Goal: Task Accomplishment & Management: Complete application form

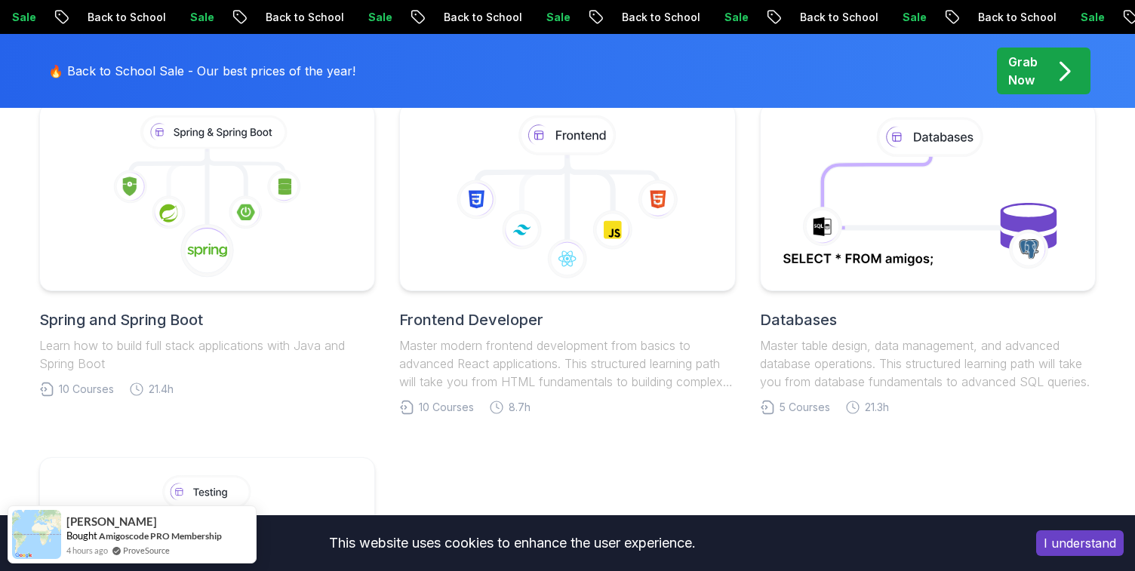
scroll to position [754, 0]
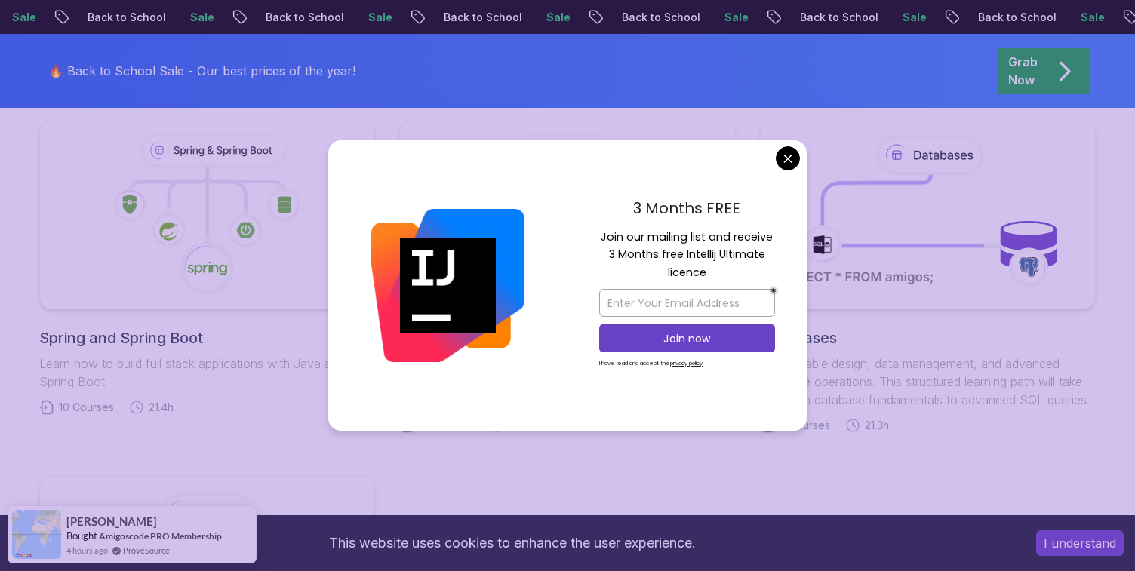
click at [799, 158] on body "Sale Back to School Sale Back to School Sale Back to School Sale Back to School…" at bounding box center [567, 421] width 1135 height 2350
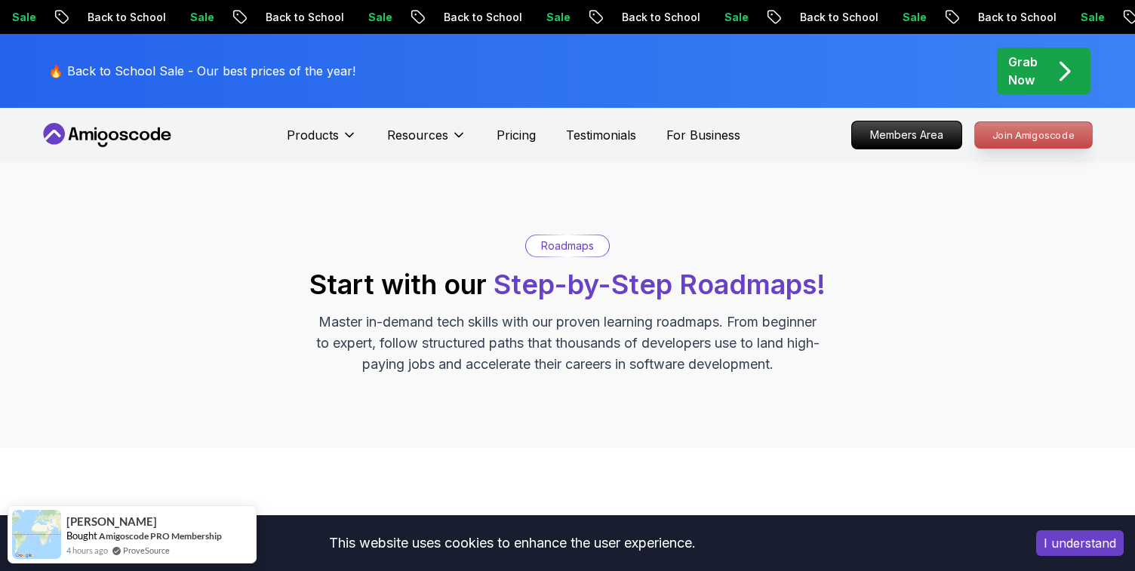
scroll to position [0, 0]
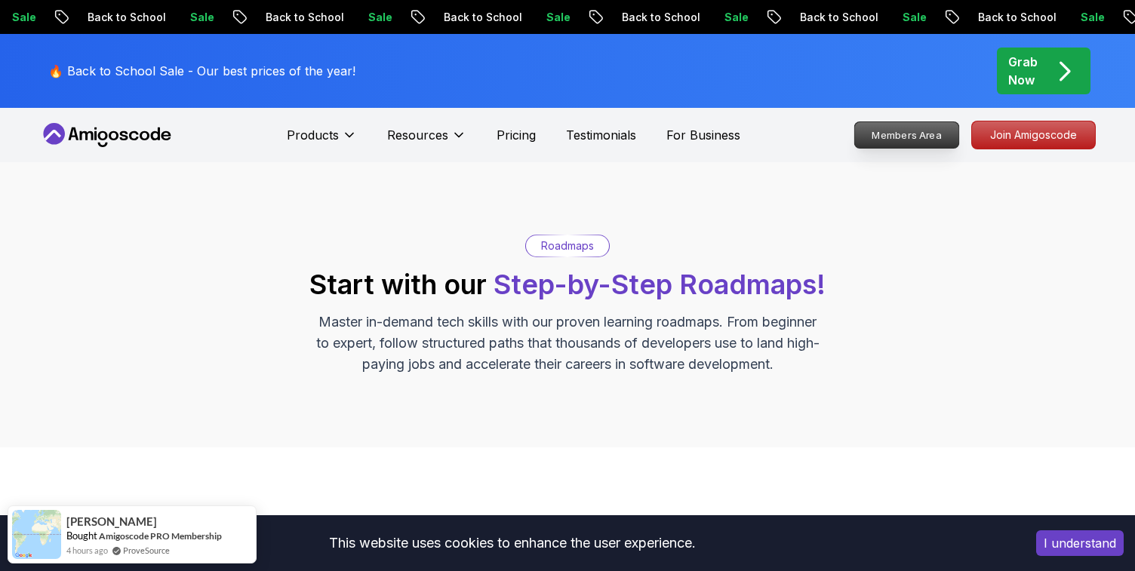
click at [931, 141] on p "Members Area" at bounding box center [907, 135] width 104 height 26
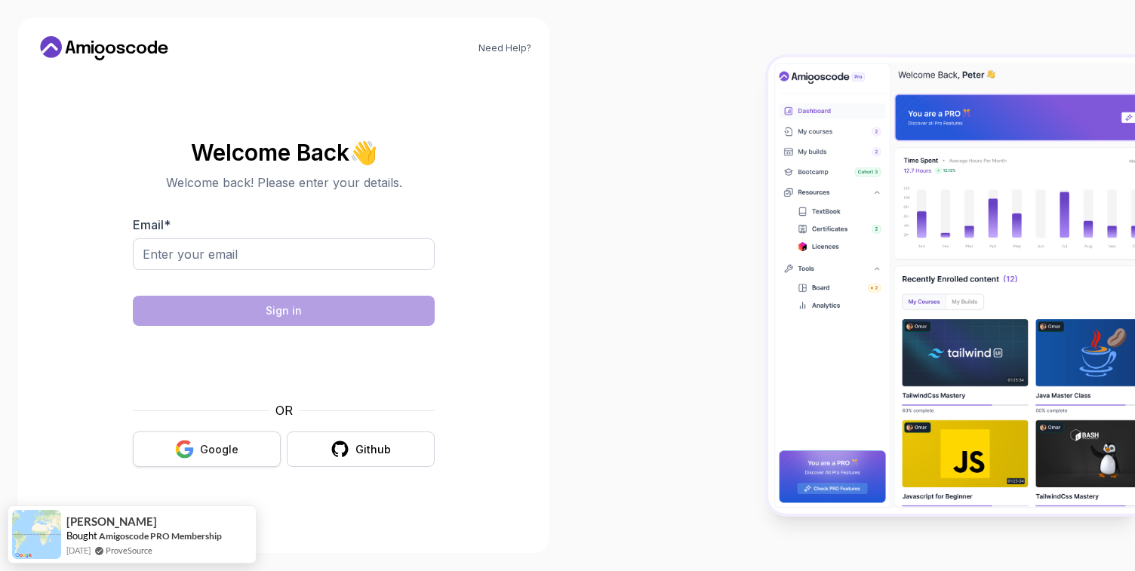
click at [223, 443] on div "Google" at bounding box center [219, 449] width 38 height 15
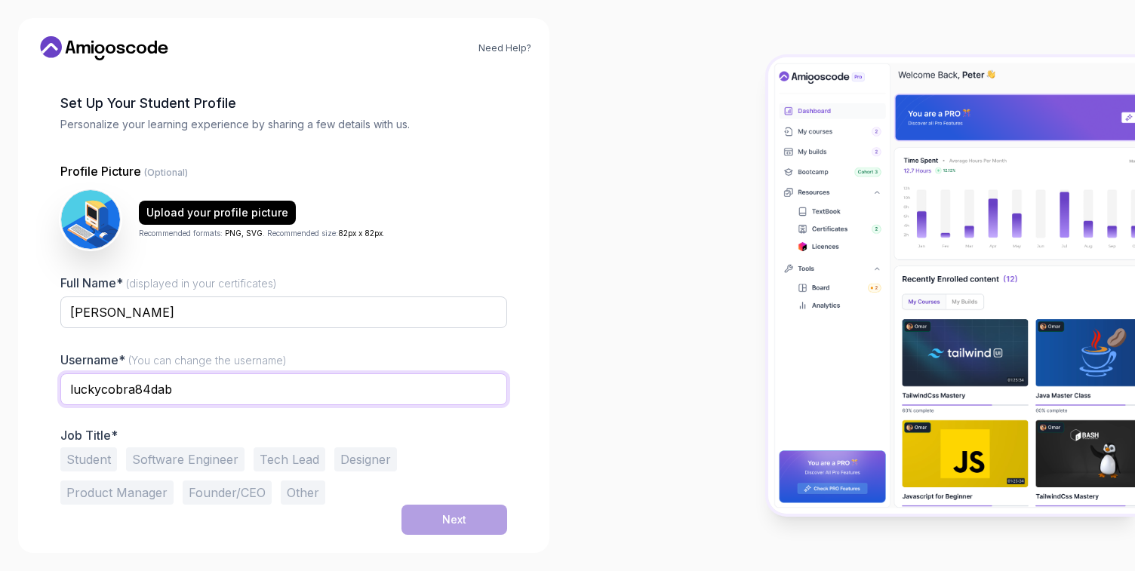
click at [315, 392] on input "luckycobra84dab" at bounding box center [283, 390] width 447 height 32
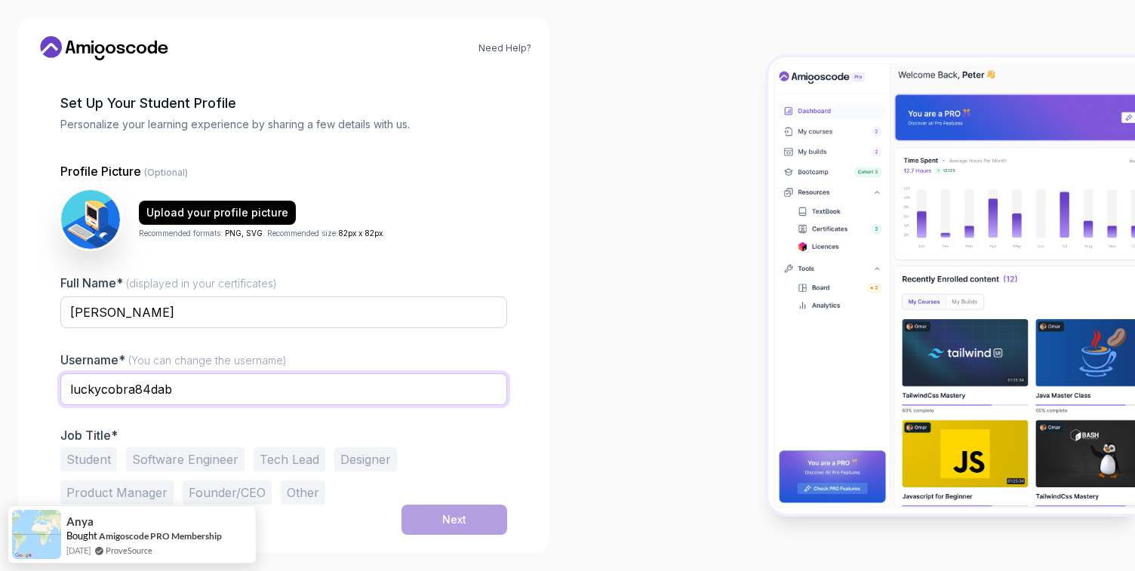
click at [328, 396] on input "luckycobra84dab" at bounding box center [283, 390] width 447 height 32
click at [227, 393] on input "luckycobra84dab" at bounding box center [283, 390] width 447 height 32
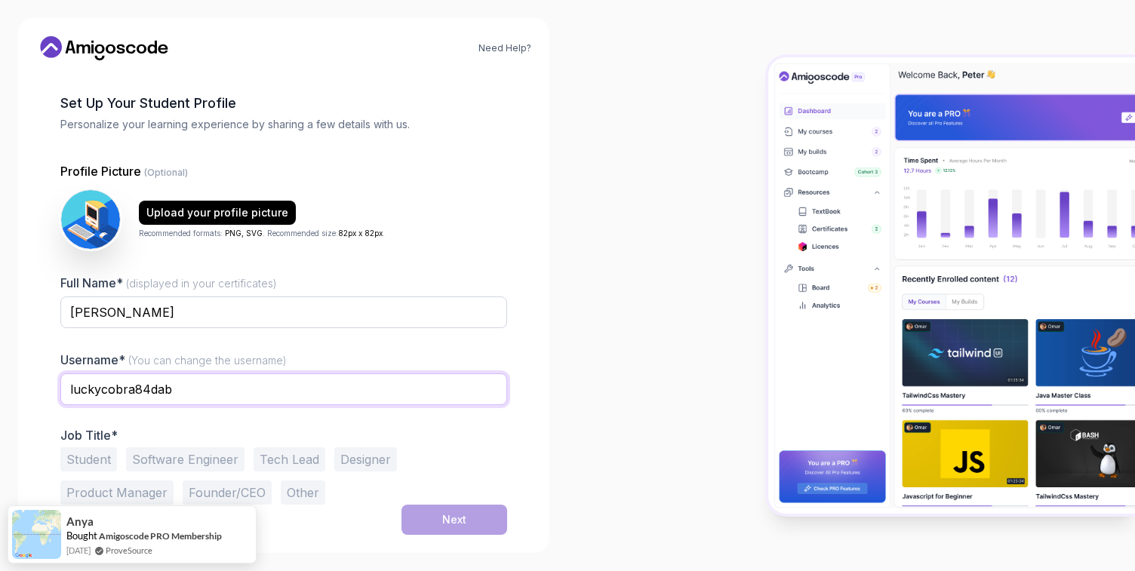
click at [227, 393] on input "luckycobra84dab" at bounding box center [283, 390] width 447 height 32
type input "Levon Kadehjian"
click at [88, 460] on button "Student" at bounding box center [88, 460] width 57 height 24
click at [483, 512] on button "Next" at bounding box center [455, 520] width 106 height 30
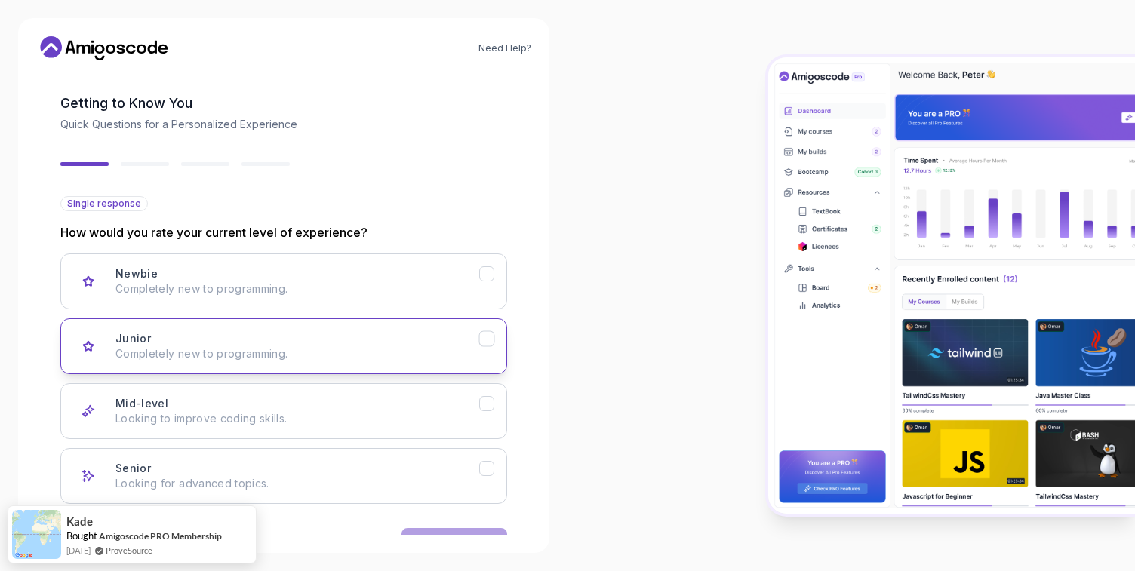
click at [428, 359] on p "Completely new to programming." at bounding box center [297, 353] width 364 height 15
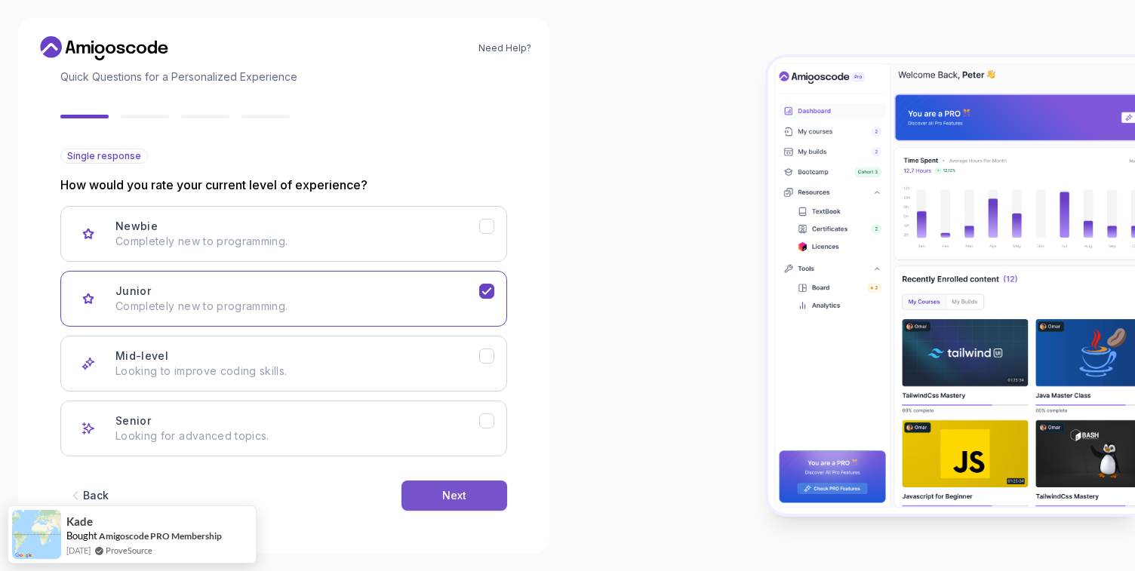
scroll to position [106, 0]
click at [477, 362] on div "Mid-level Looking to improve coding skills." at bounding box center [297, 364] width 364 height 30
click at [472, 506] on button "Next" at bounding box center [455, 496] width 106 height 30
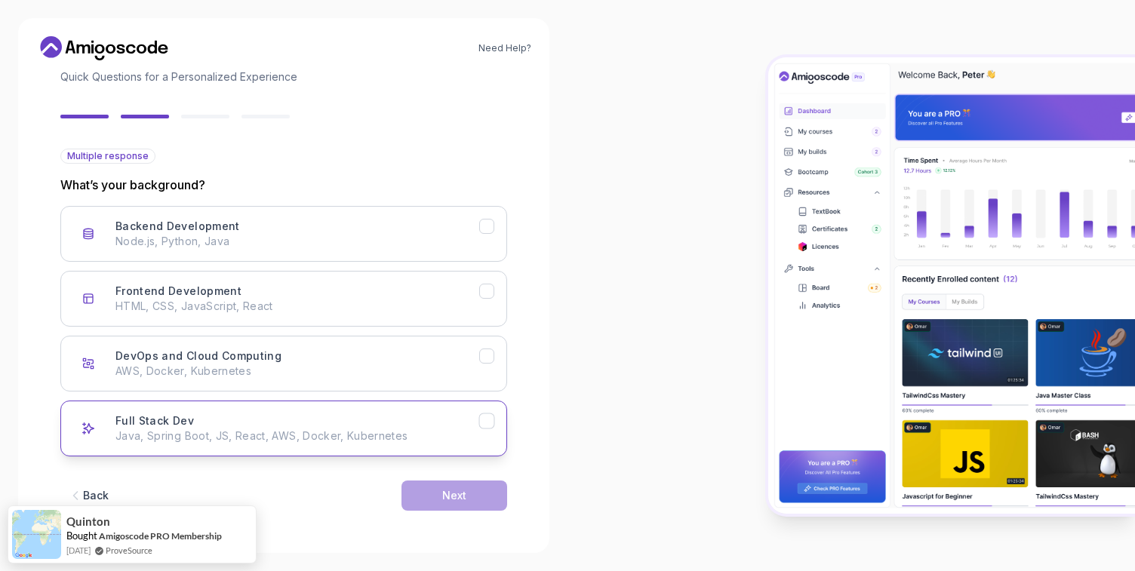
click at [450, 436] on p "Java, Spring Boot, JS, React, AWS, Docker, Kubernetes" at bounding box center [297, 436] width 364 height 15
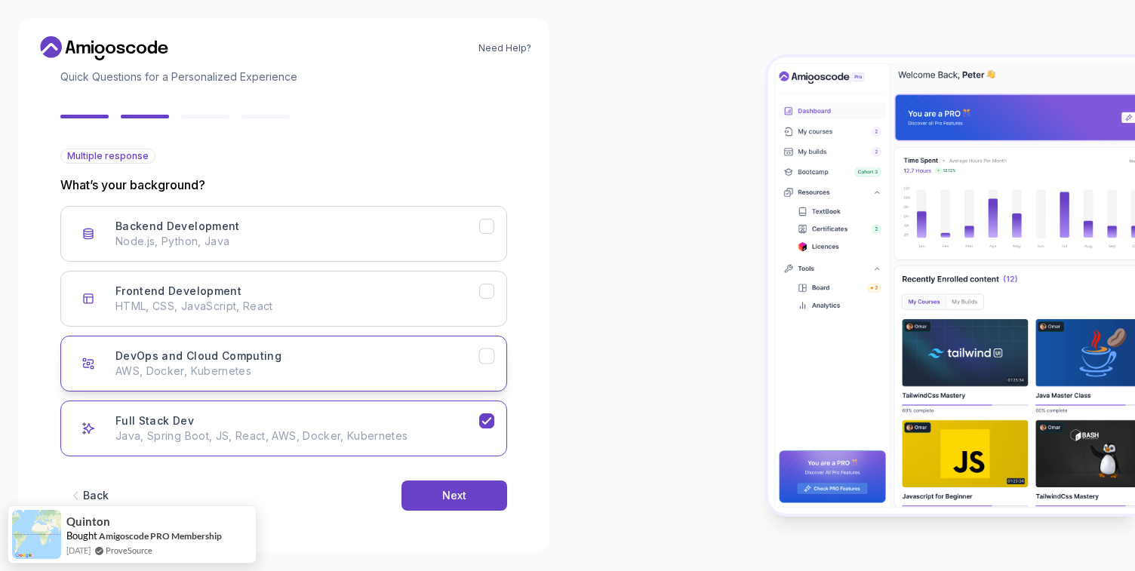
click at [441, 365] on p "AWS, Docker, Kubernetes" at bounding box center [297, 371] width 364 height 15
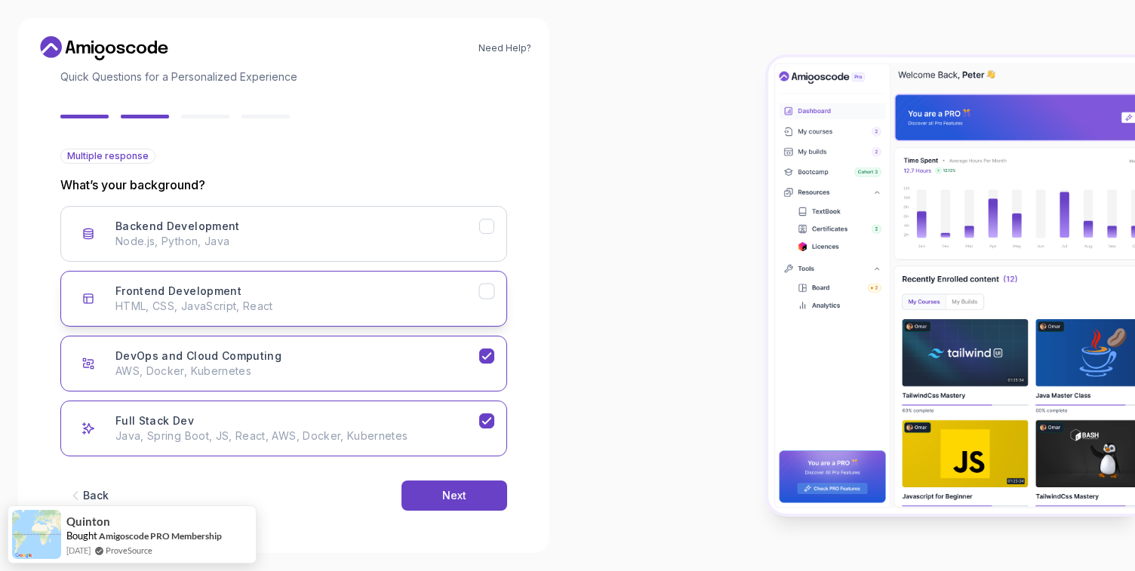
click at [446, 309] on p "HTML, CSS, JavaScript, React" at bounding box center [297, 306] width 364 height 15
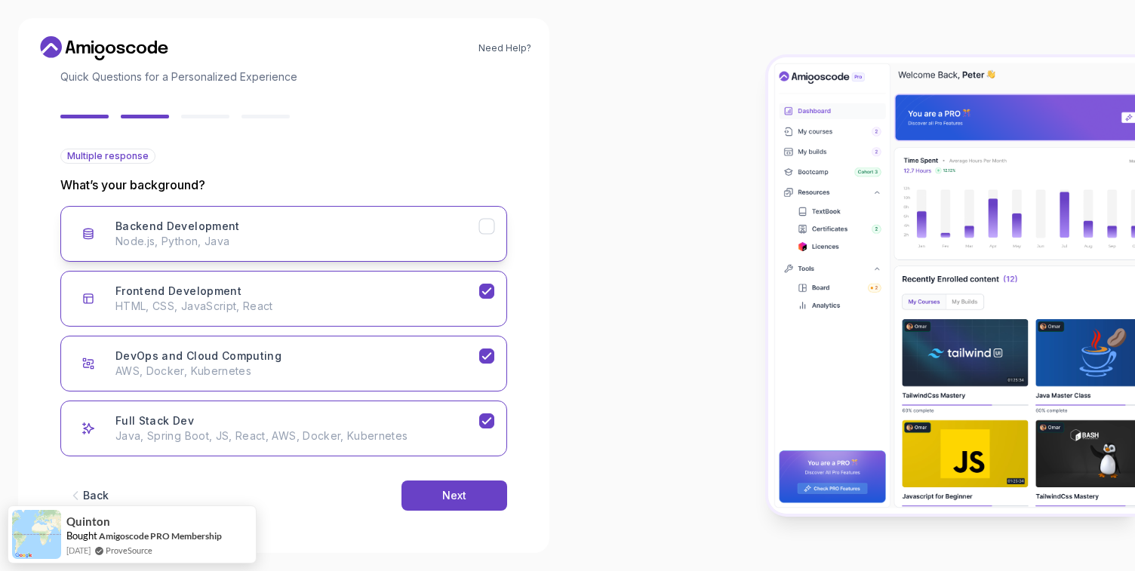
click at [445, 238] on p "Node.js, Python, Java" at bounding box center [297, 241] width 364 height 15
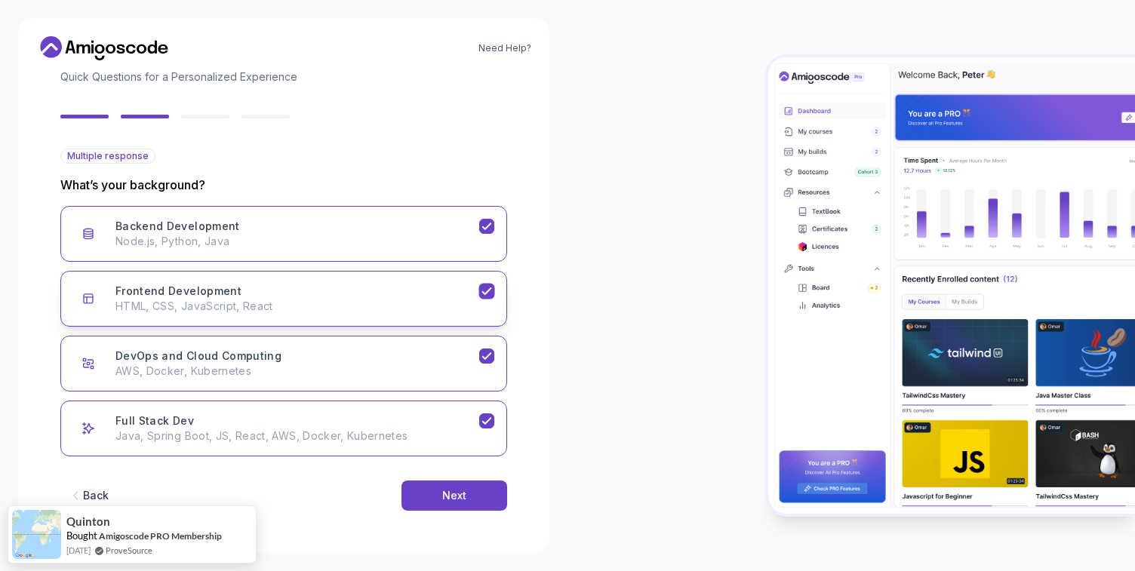
click at [483, 293] on icon "Frontend Development" at bounding box center [486, 291] width 8 height 6
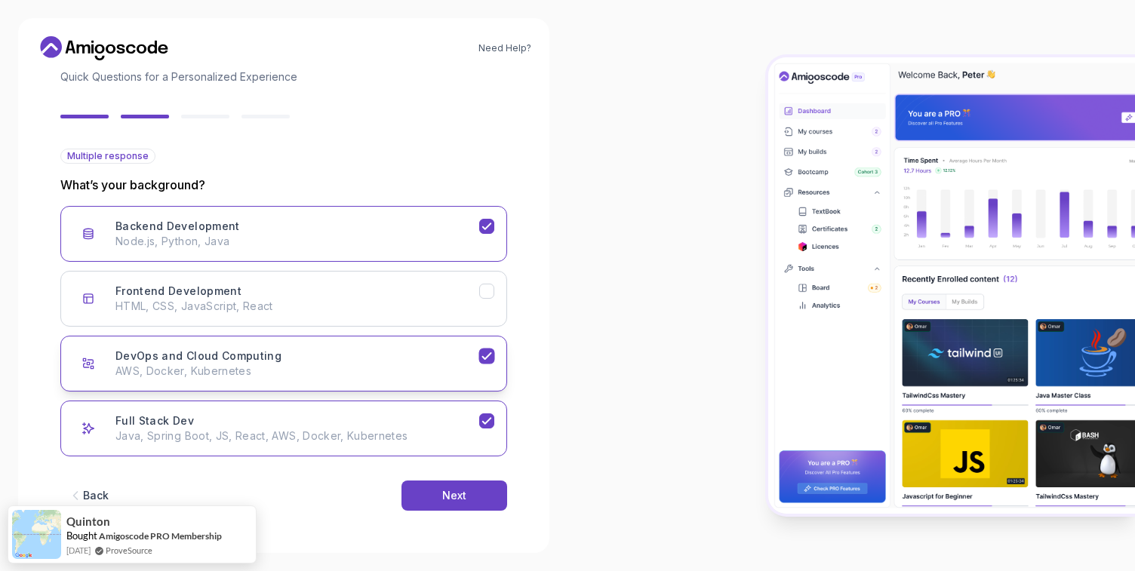
click at [483, 340] on button "DevOps and Cloud Computing AWS, Docker, Kubernetes" at bounding box center [283, 364] width 447 height 56
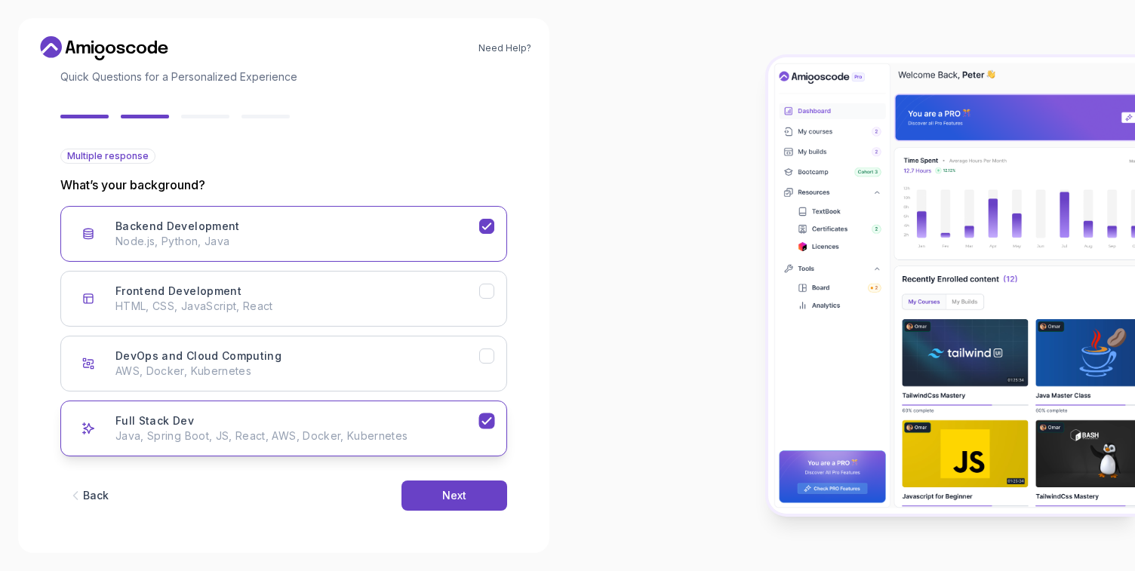
click at [496, 436] on button "Full Stack Dev Java, Spring Boot, JS, React, AWS, Docker, Kubernetes" at bounding box center [283, 429] width 447 height 56
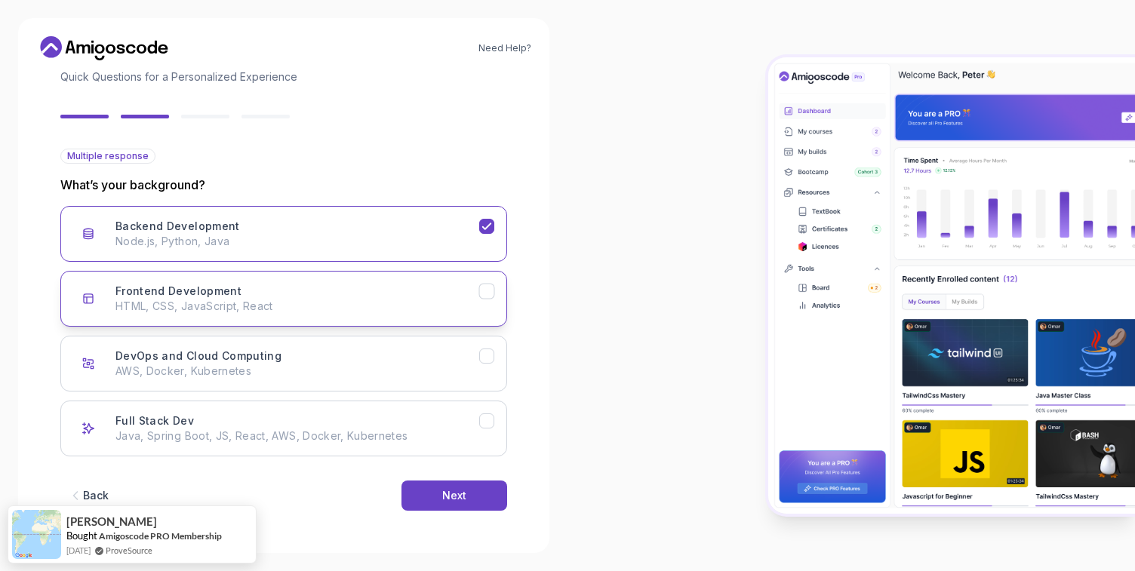
click at [473, 298] on div "Frontend Development HTML, CSS, JavaScript, React" at bounding box center [297, 299] width 364 height 30
click at [458, 496] on div "Next" at bounding box center [454, 495] width 24 height 15
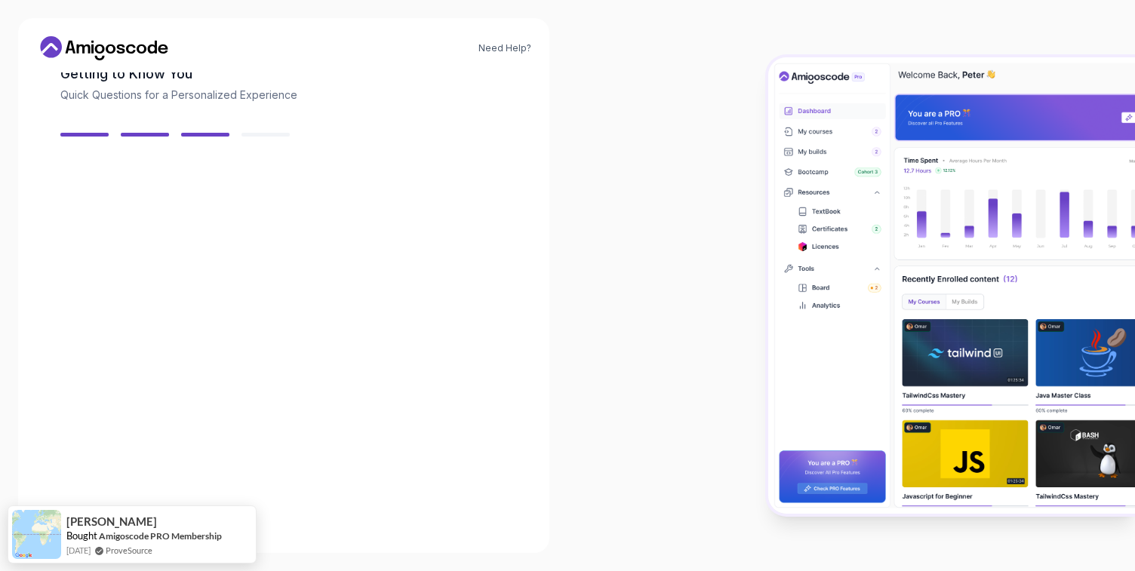
scroll to position [88, 0]
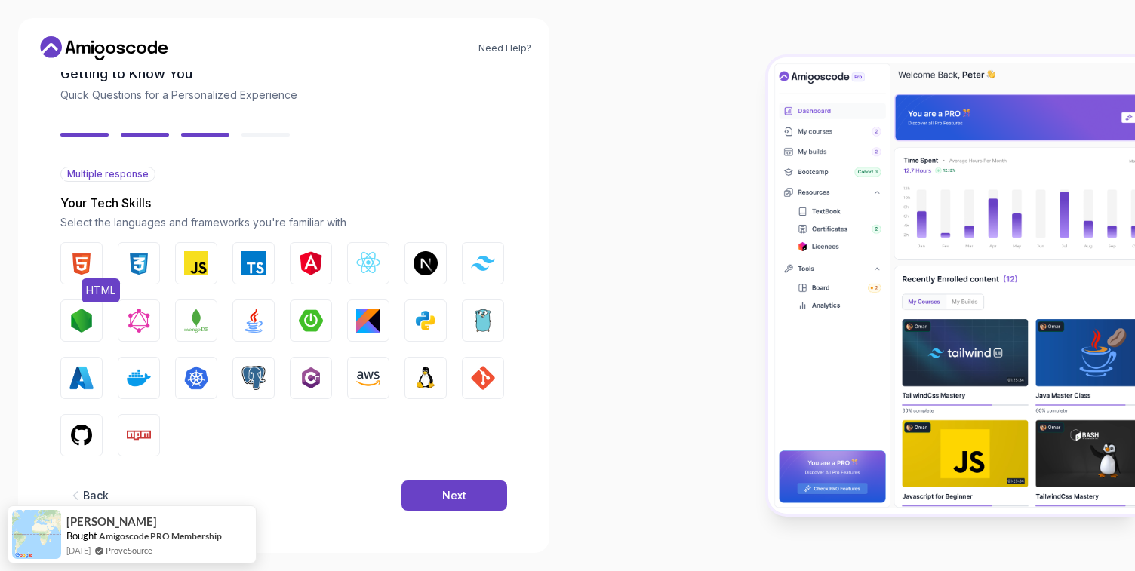
click at [90, 265] on img "button" at bounding box center [81, 263] width 24 height 24
click at [137, 265] on img "button" at bounding box center [139, 263] width 24 height 24
click at [199, 254] on img "button" at bounding box center [196, 263] width 24 height 24
click at [256, 326] on img "button" at bounding box center [254, 321] width 24 height 24
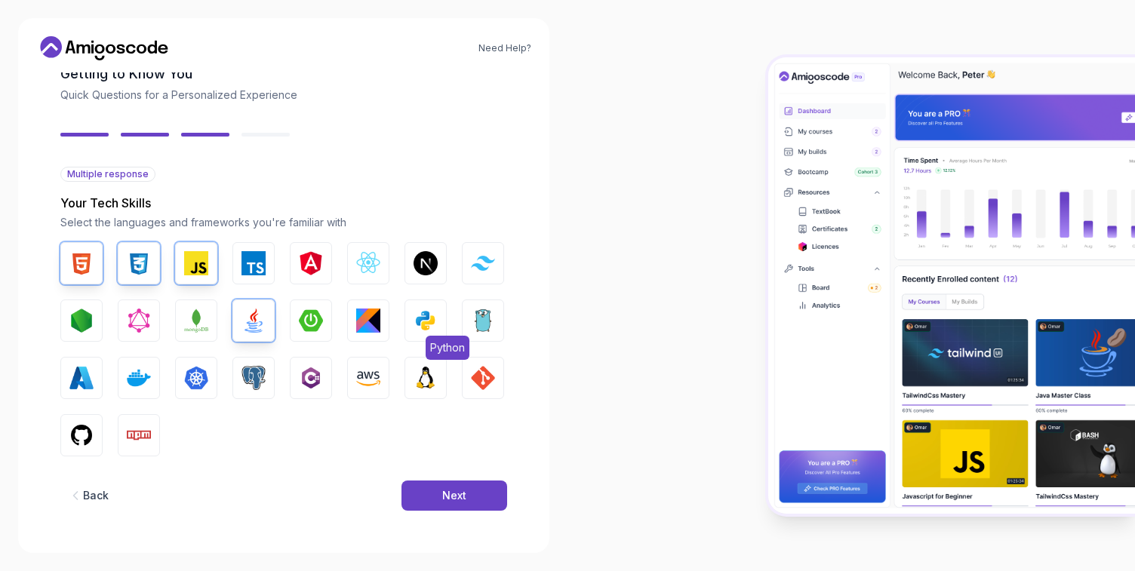
click at [416, 319] on img "button" at bounding box center [426, 321] width 24 height 24
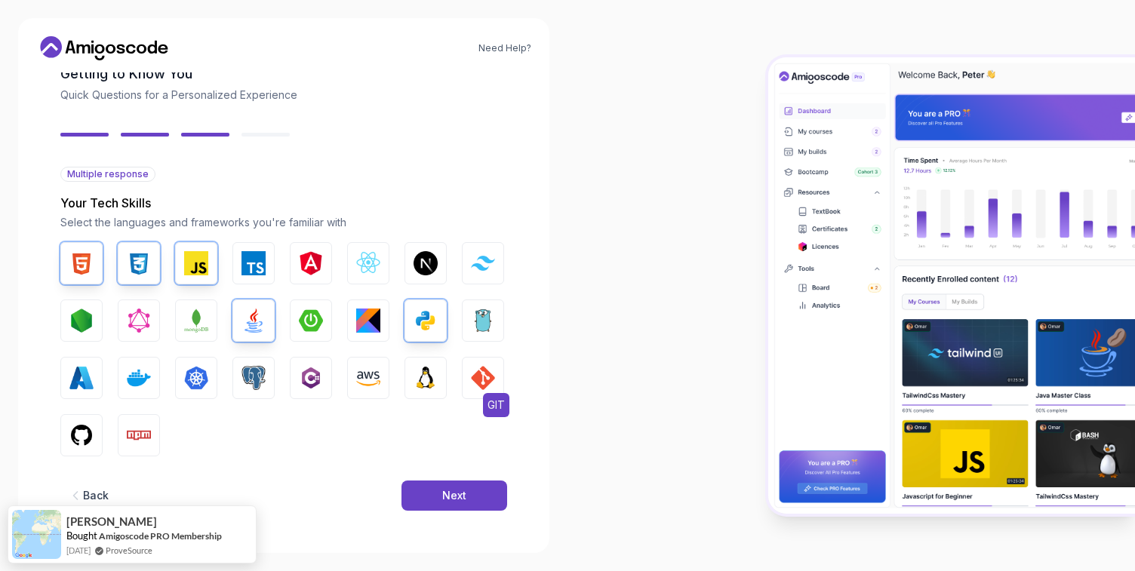
click at [496, 383] on button "GIT" at bounding box center [483, 378] width 42 height 42
click at [85, 435] on img "button" at bounding box center [81, 435] width 24 height 24
click at [430, 498] on button "Next" at bounding box center [455, 496] width 106 height 30
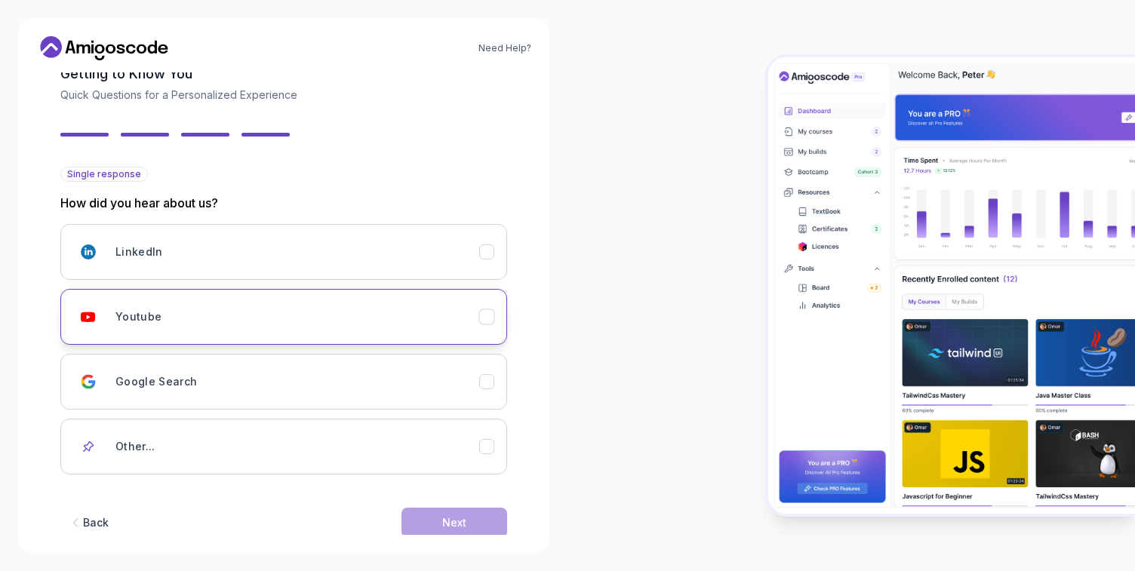
click at [479, 310] on div "Youtube" at bounding box center [486, 316] width 15 height 15
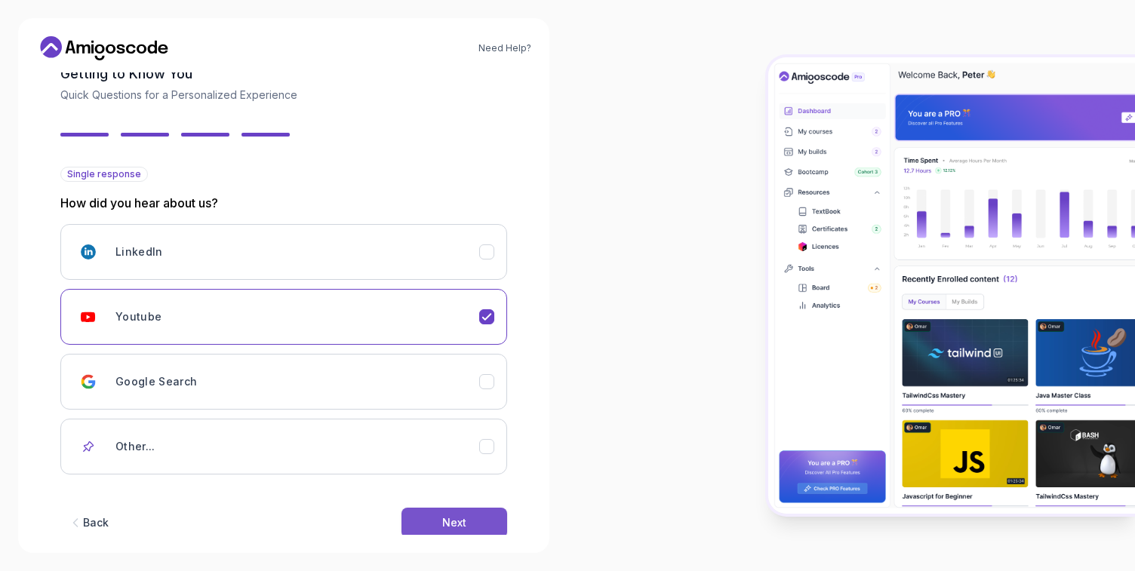
click at [453, 513] on button "Next" at bounding box center [455, 523] width 106 height 30
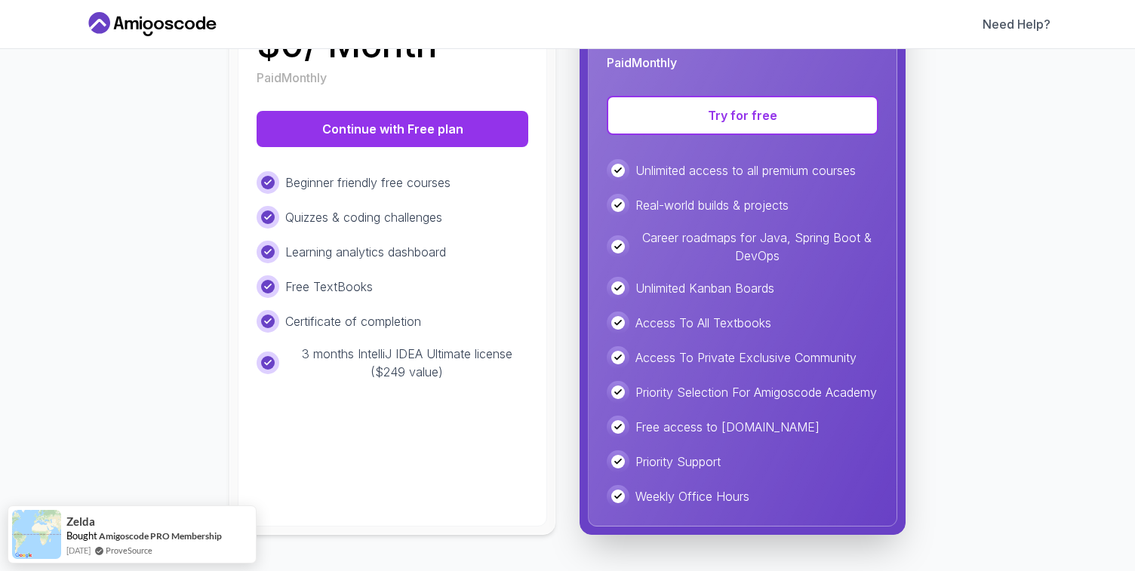
scroll to position [320, 0]
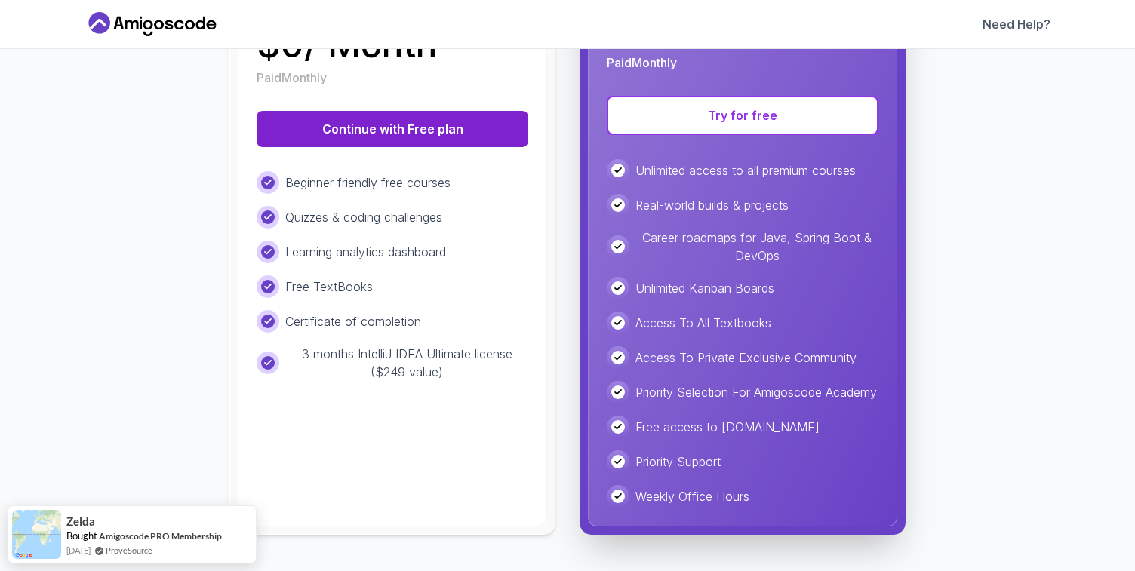
click at [439, 120] on button "Continue with Free plan" at bounding box center [393, 129] width 272 height 36
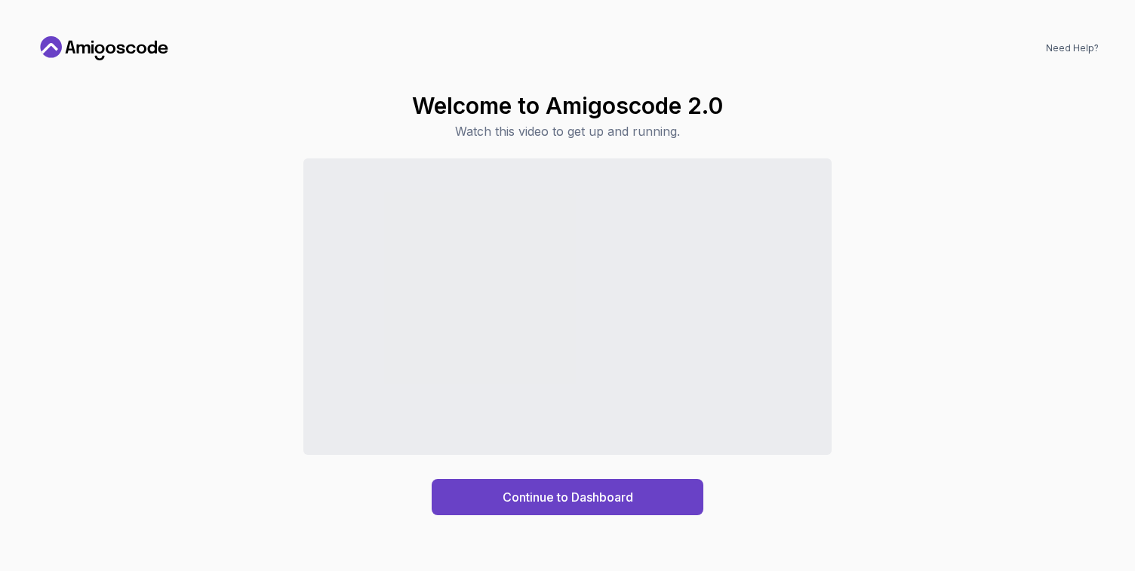
scroll to position [0, 0]
click at [548, 508] on button "Continue to Dashboard" at bounding box center [568, 497] width 272 height 36
